Goal: Information Seeking & Learning: Learn about a topic

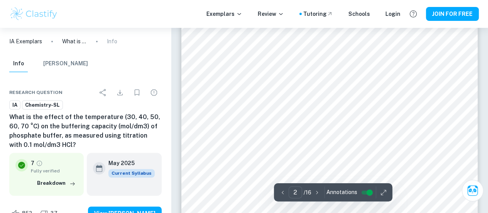
scroll to position [518, 0]
type input "1"
